Goal: Task Accomplishment & Management: Use online tool/utility

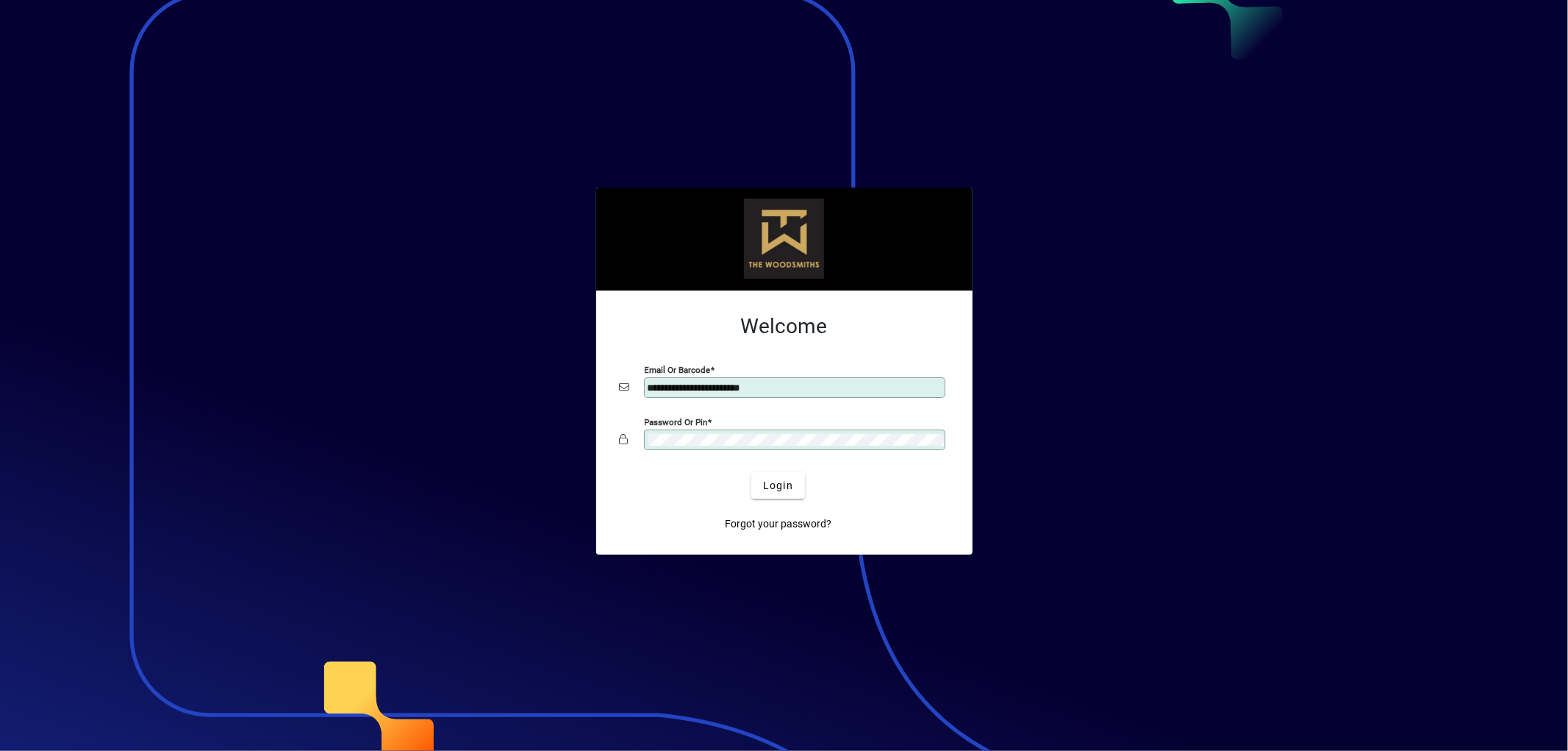
click at [436, 647] on div at bounding box center [784, 376] width 1568 height 751
